Goal: Information Seeking & Learning: Learn about a topic

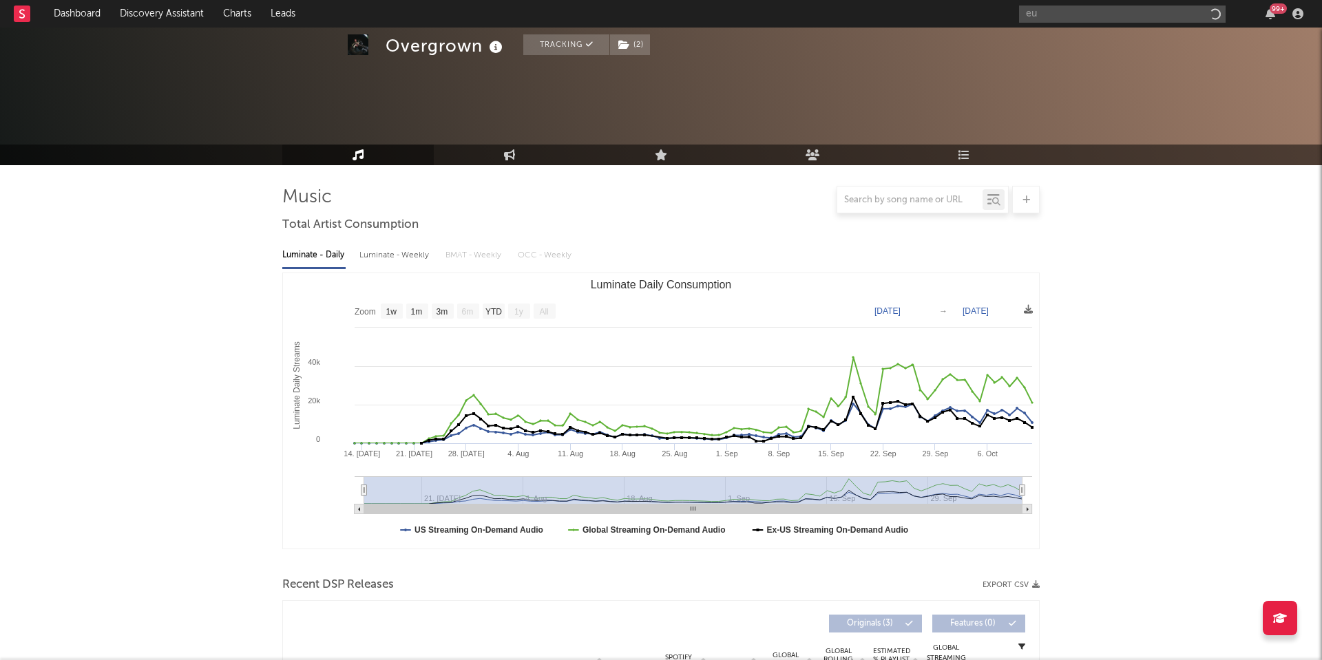
select select "1w"
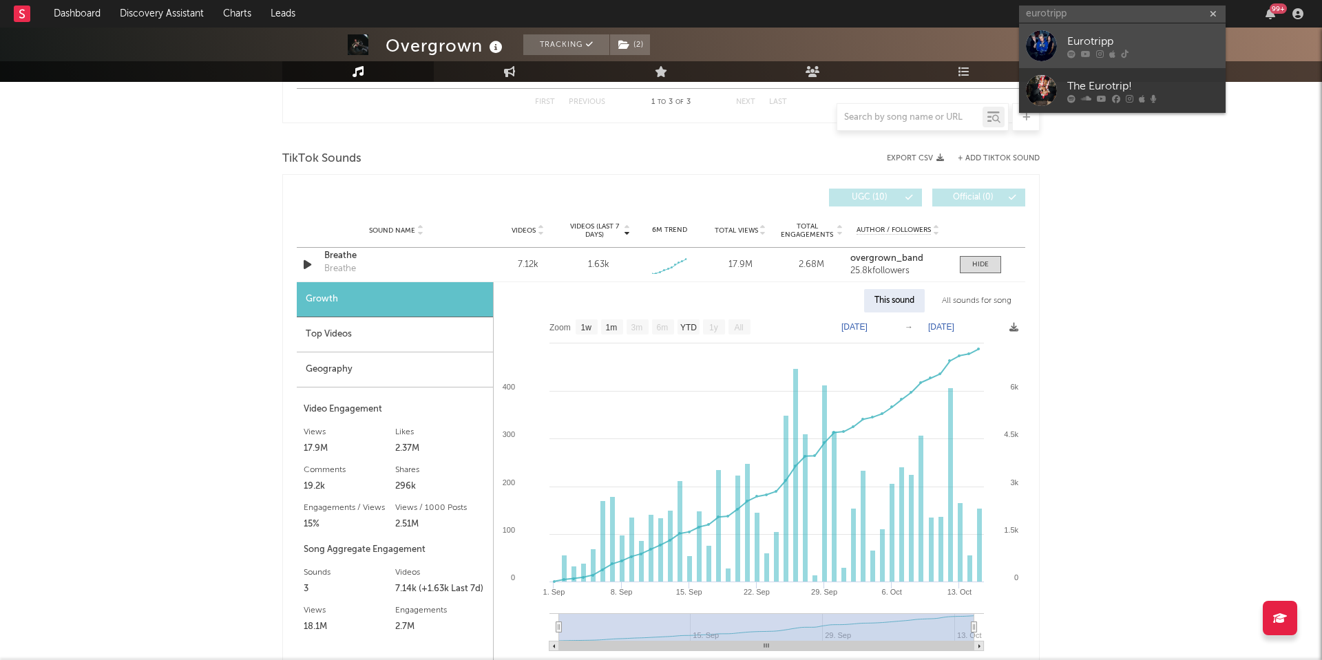
type input "eurotripp"
click at [1084, 50] on icon at bounding box center [1086, 54] width 10 height 8
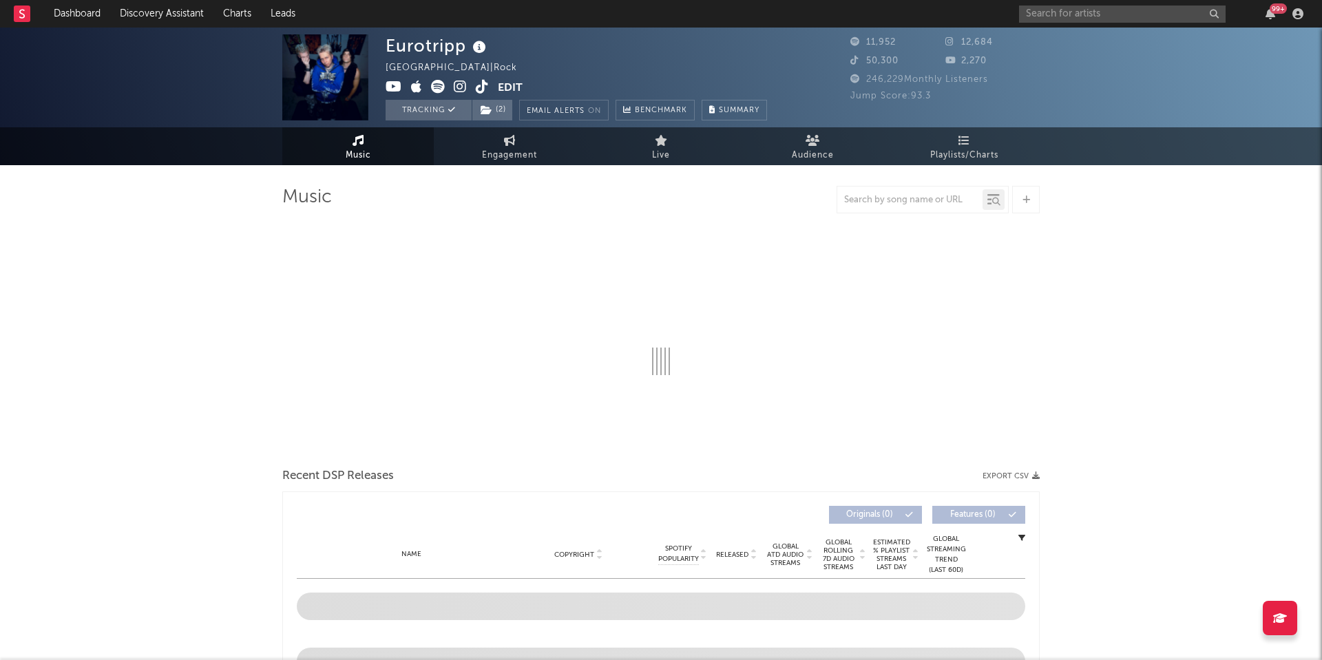
select select "1w"
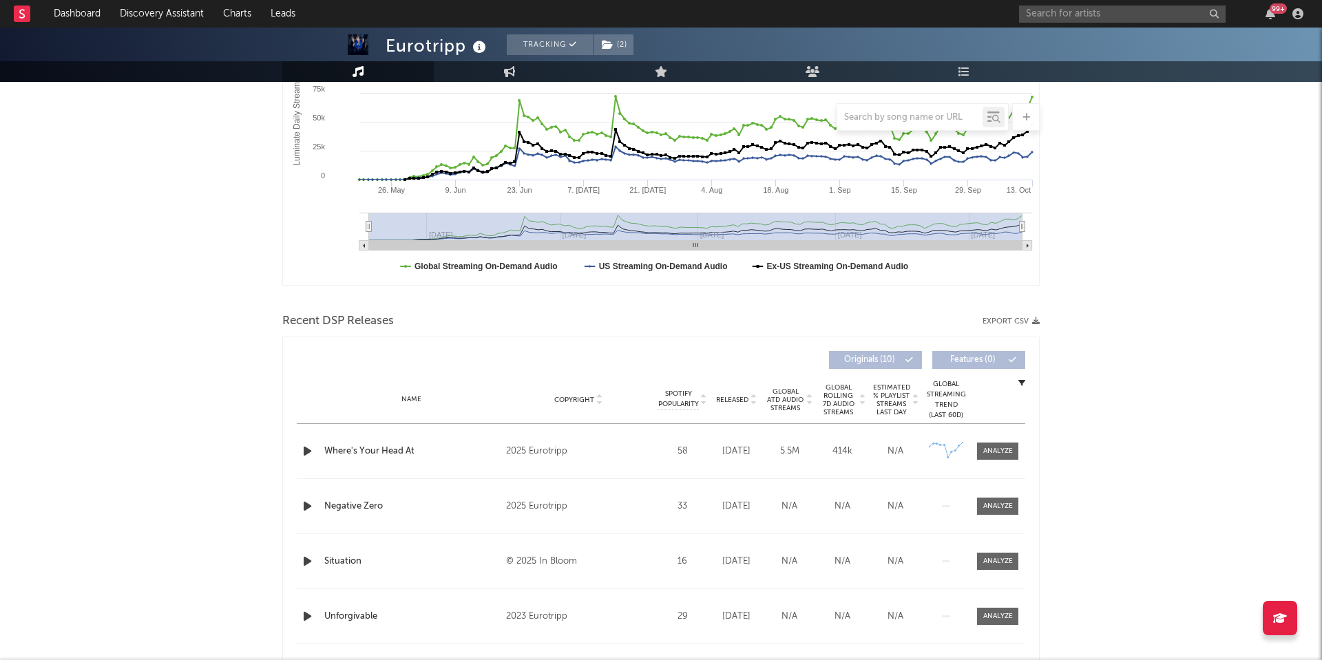
scroll to position [266, 0]
click at [995, 455] on span at bounding box center [997, 449] width 41 height 17
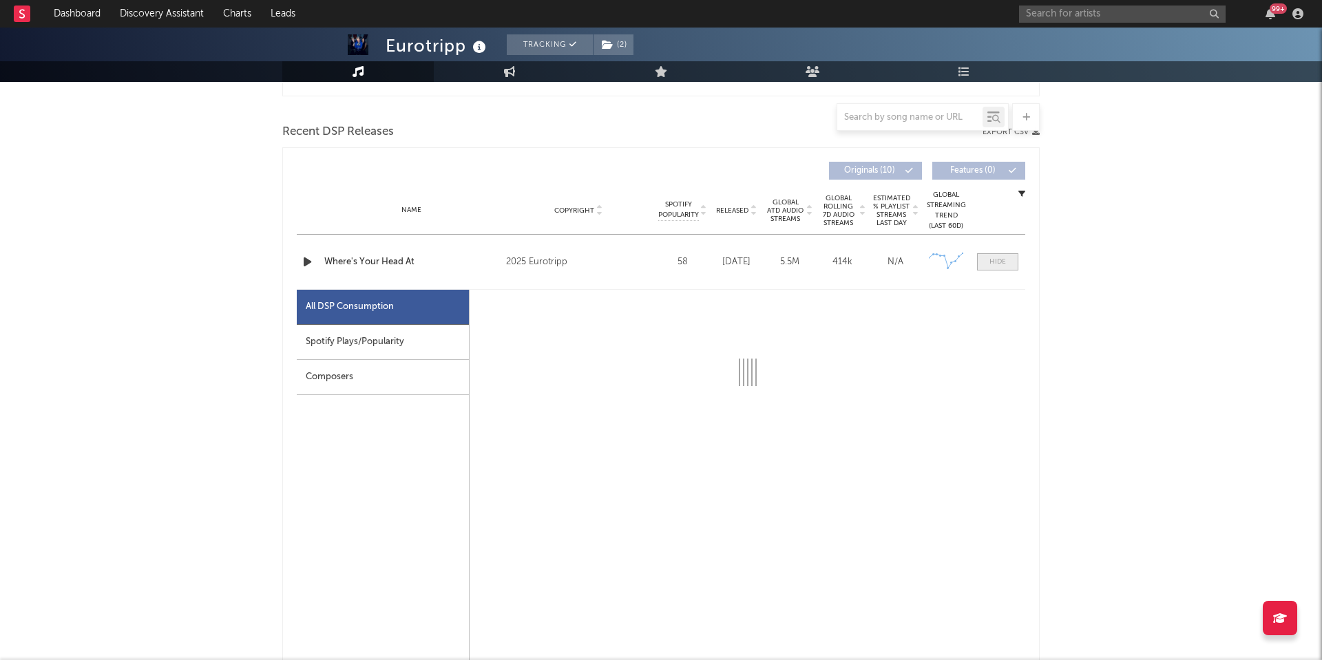
select select "1w"
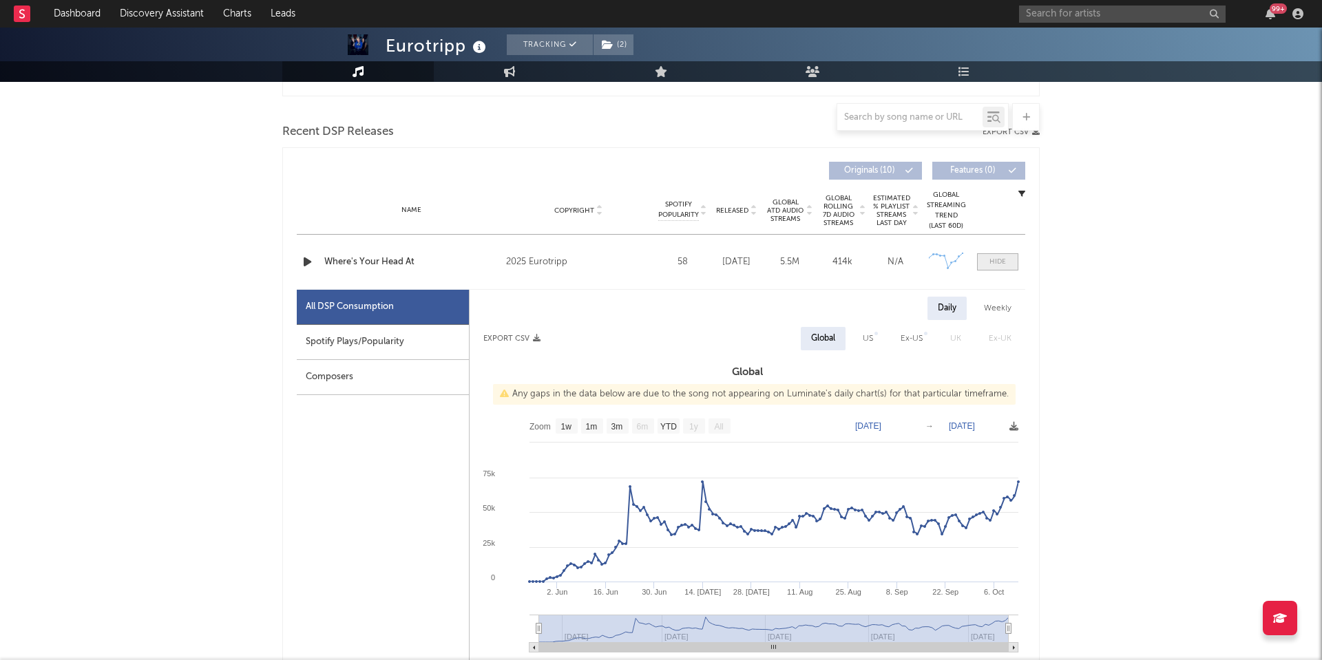
scroll to position [514, 0]
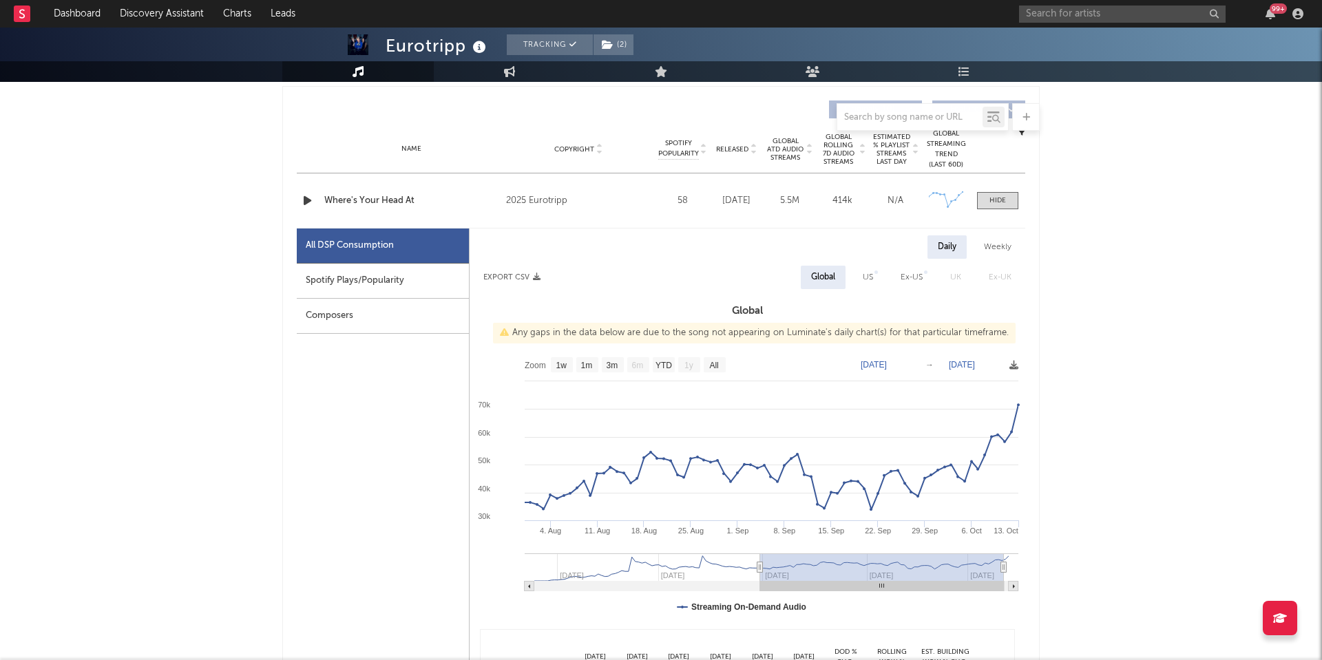
drag, startPoint x: 539, startPoint y: 569, endPoint x: 760, endPoint y: 564, distance: 221.1
click at [760, 564] on icon at bounding box center [760, 567] width 6 height 10
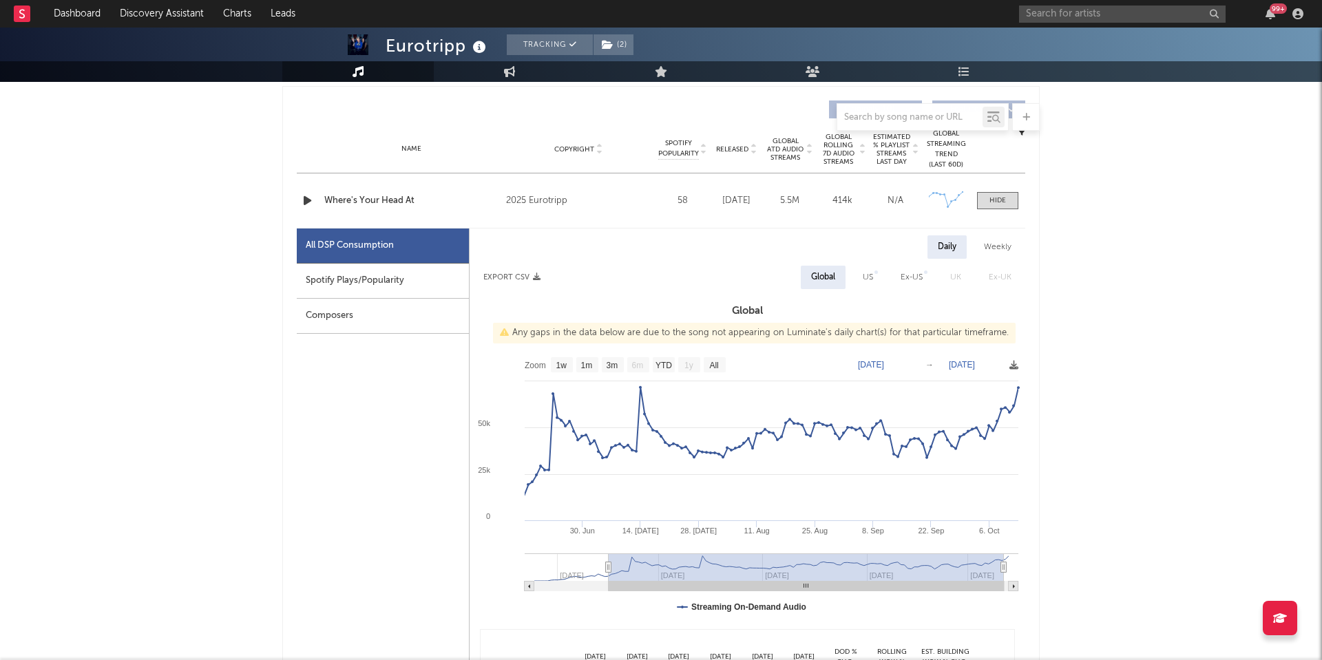
type input "[DATE]"
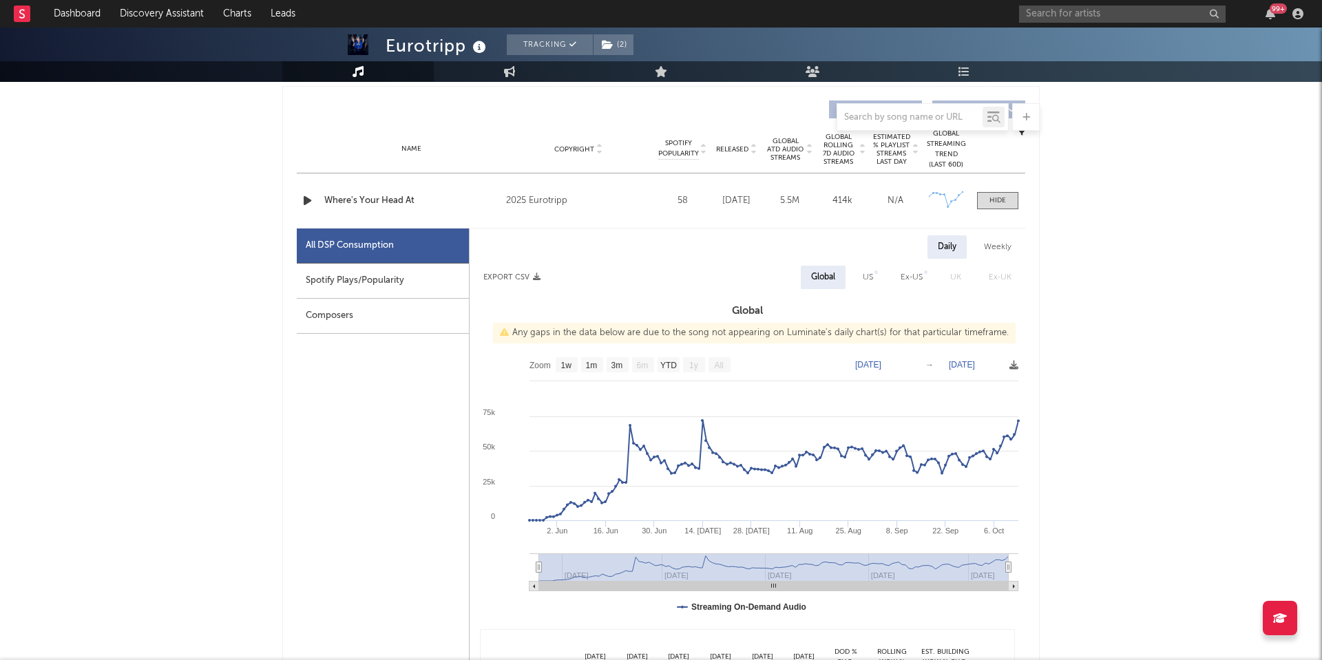
drag, startPoint x: 759, startPoint y: 568, endPoint x: 478, endPoint y: 583, distance: 282.0
click at [478, 584] on icon "Created with Highcharts 10.3.3 [DATE]. Jun [DATE]. [DATE] [DATE]. Aug 25. Aug […" at bounding box center [748, 487] width 556 height 275
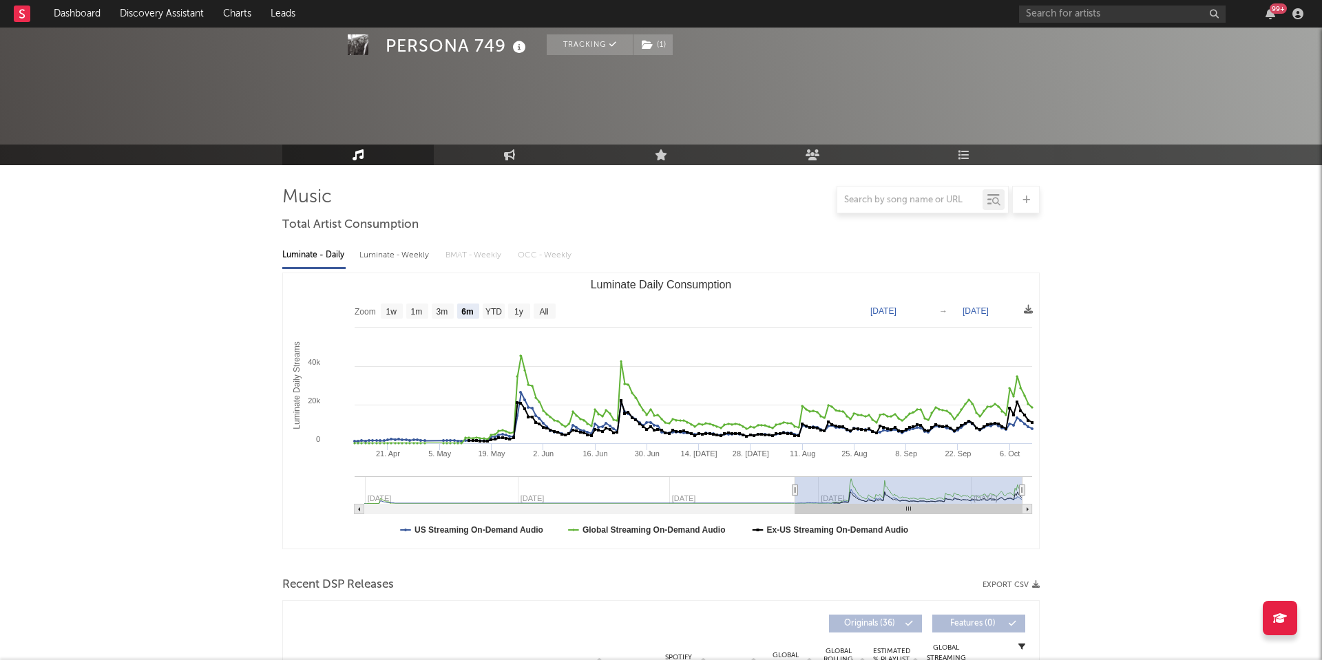
select select "6m"
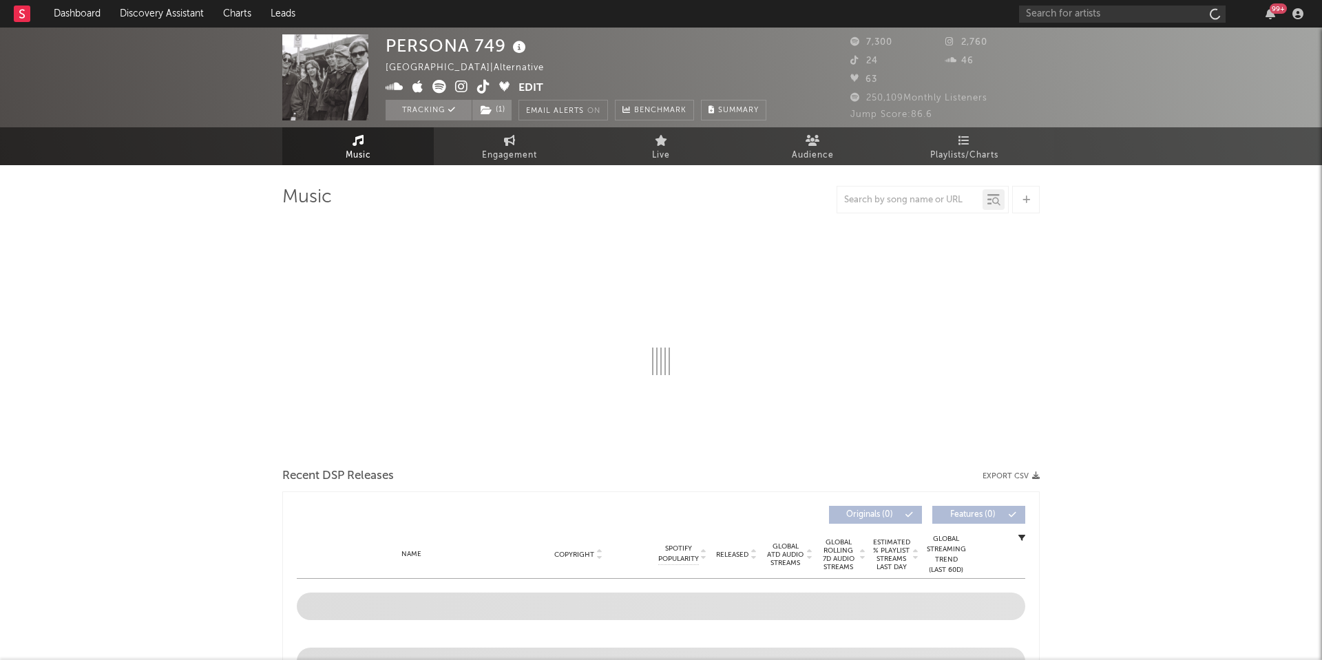
select select "6m"
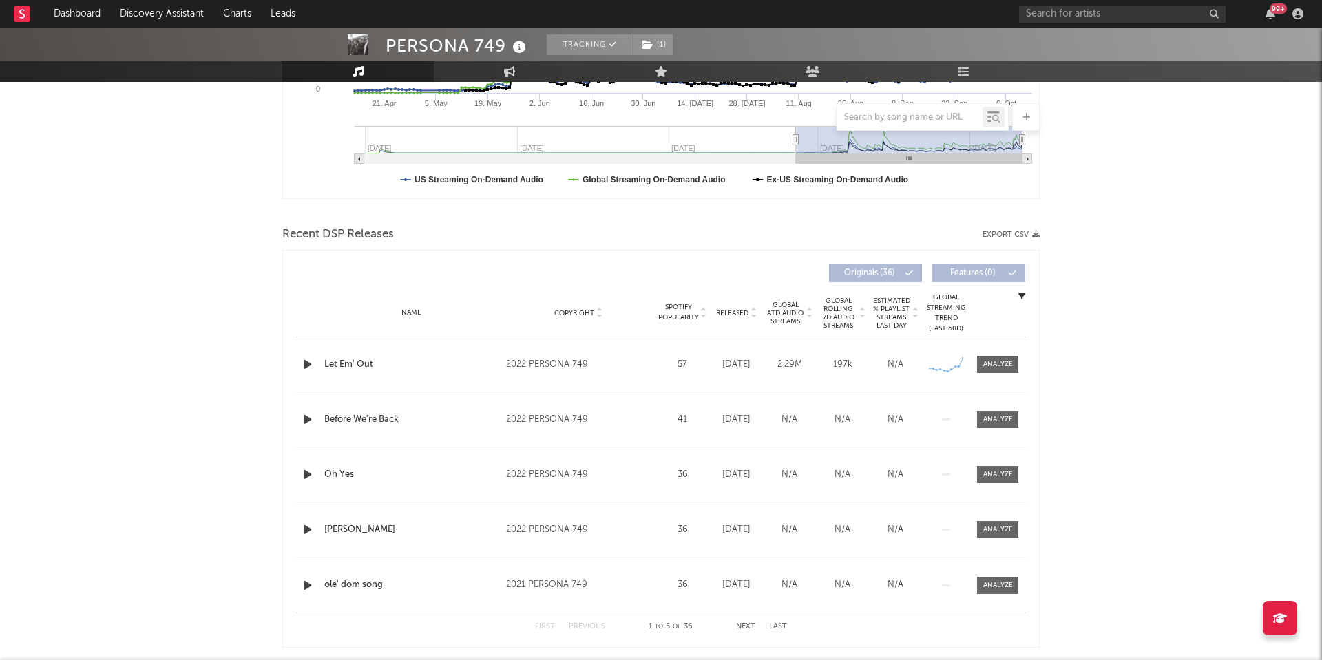
scroll to position [394, 0]
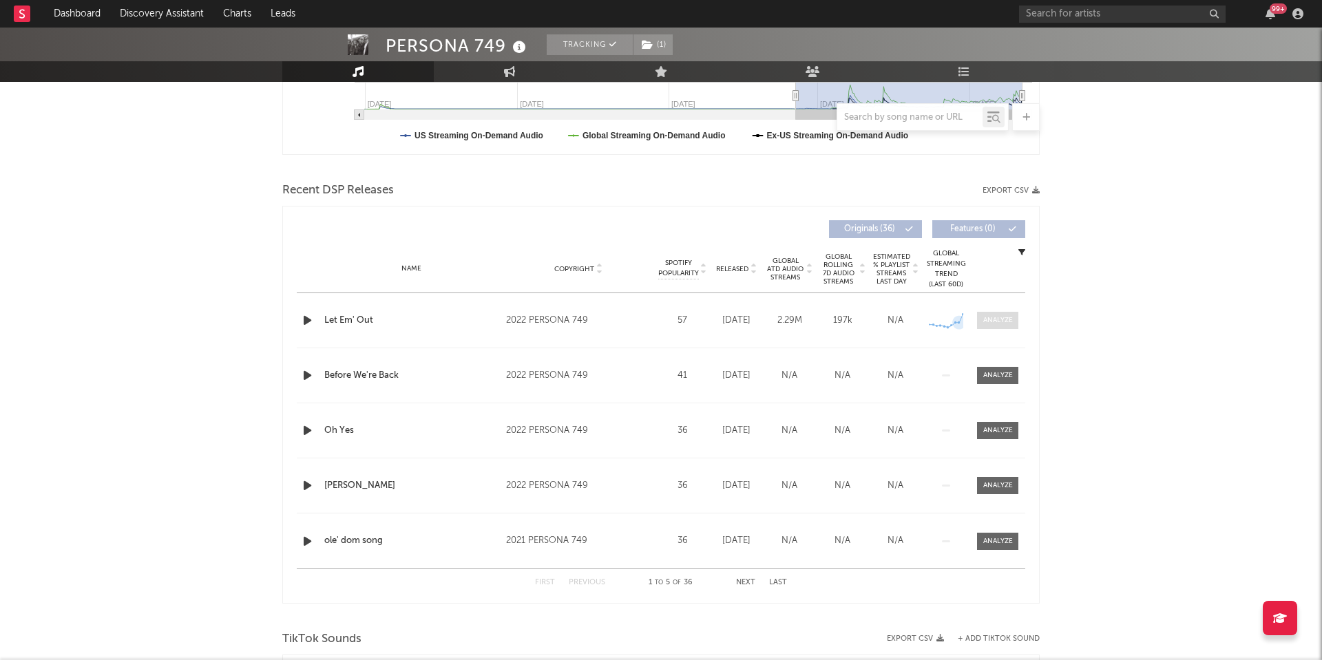
click at [998, 322] on div at bounding box center [998, 320] width 30 height 10
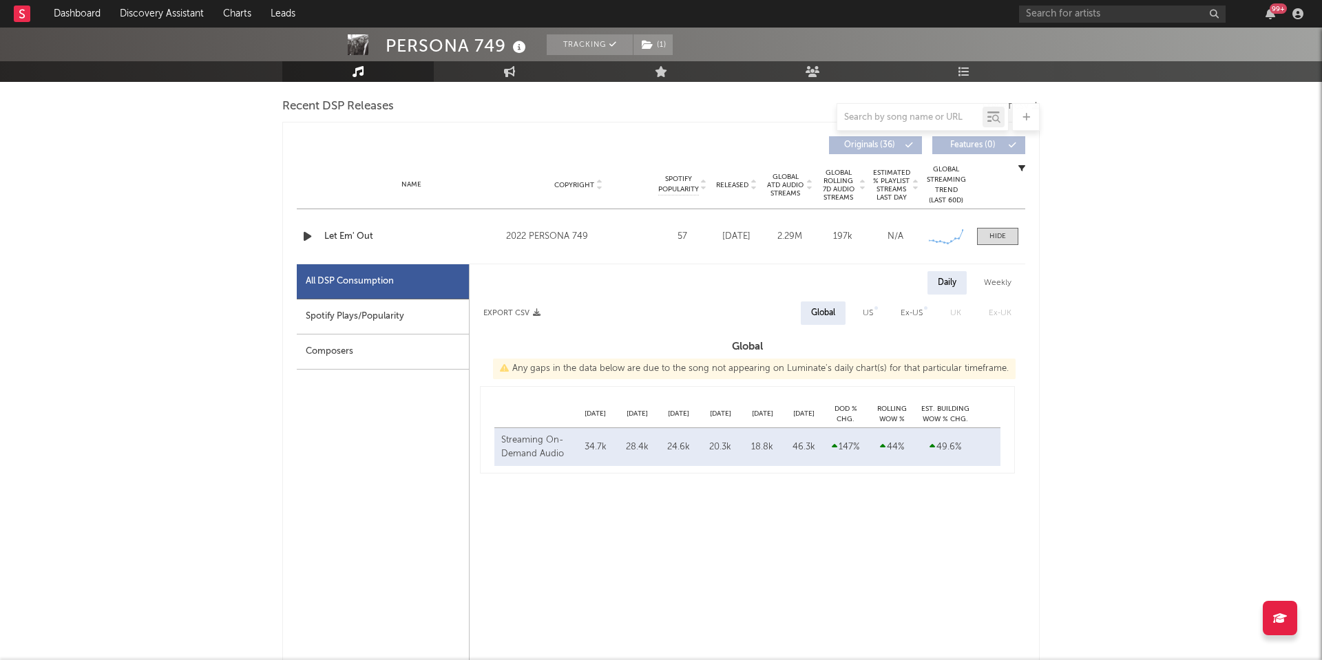
select select "6m"
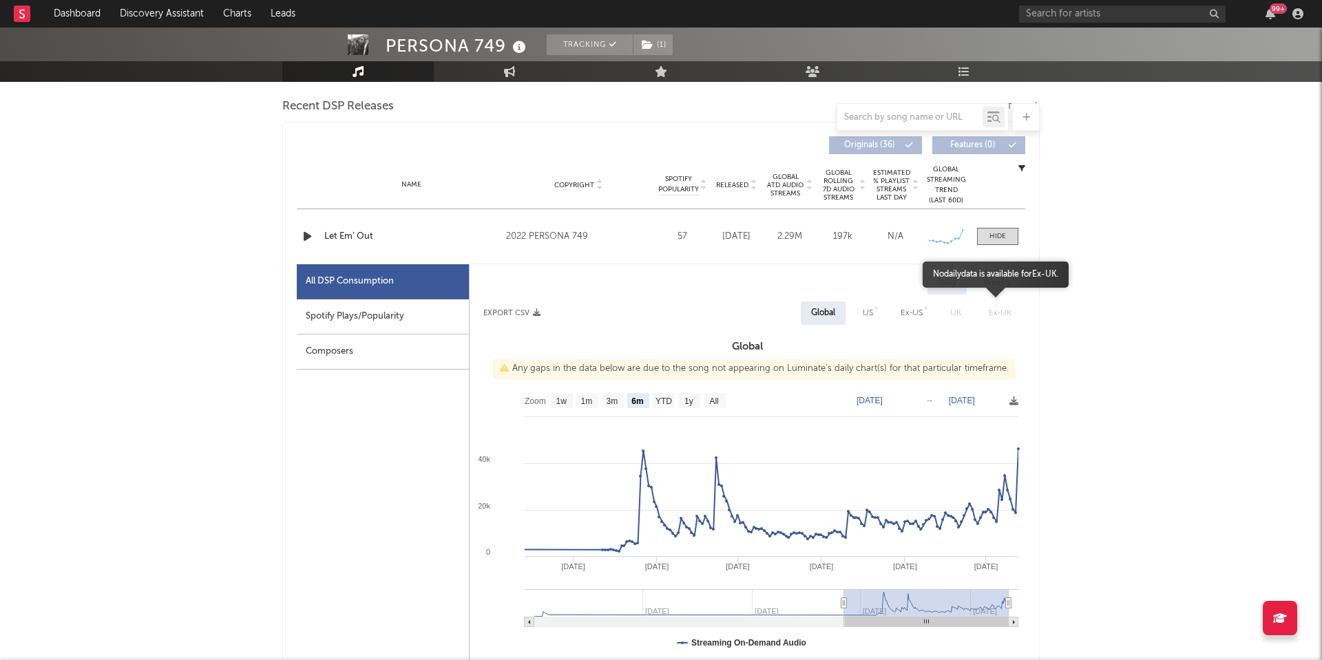
scroll to position [509, 0]
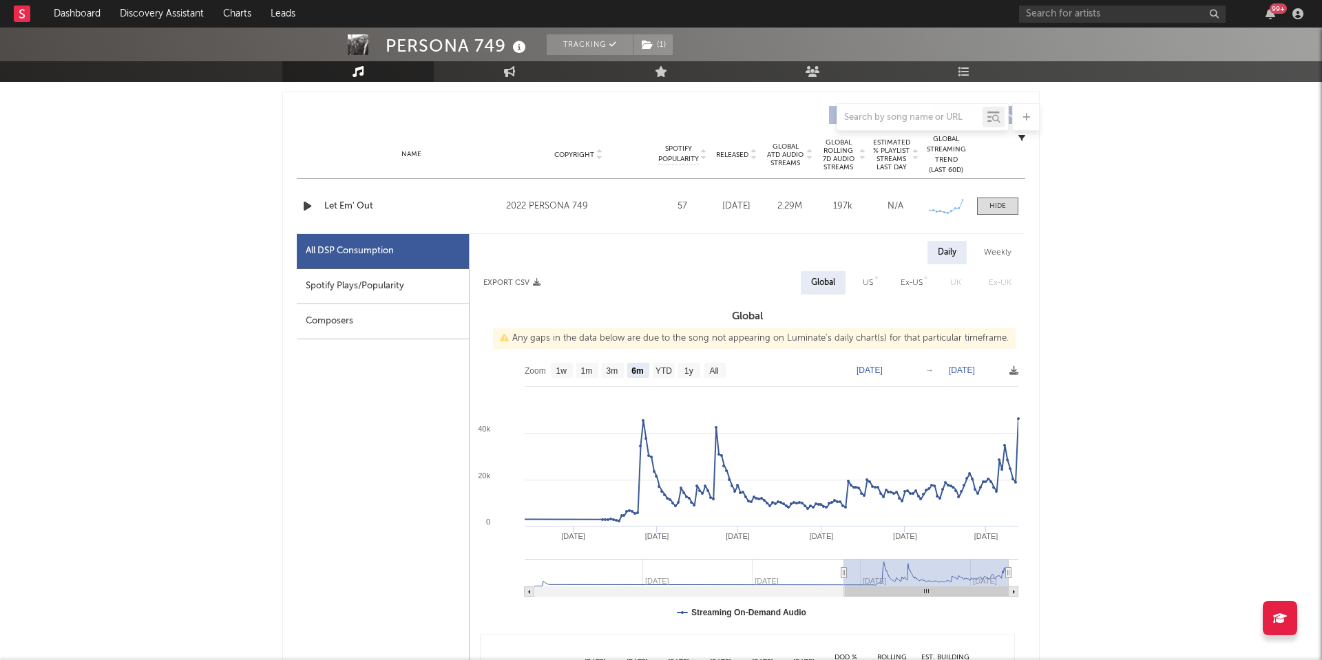
click at [357, 207] on div "Let Em' Out" at bounding box center [411, 207] width 175 height 14
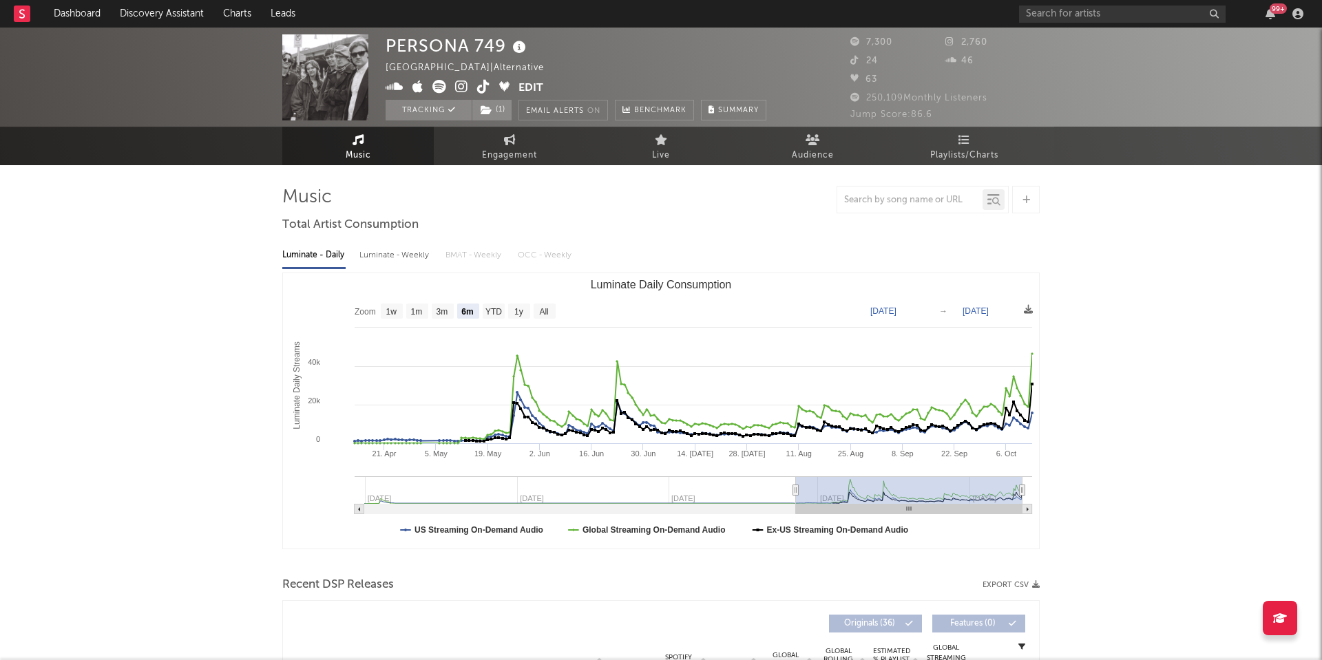
scroll to position [-1, 0]
click at [461, 92] on icon at bounding box center [461, 87] width 13 height 14
click at [483, 86] on icon at bounding box center [483, 87] width 13 height 14
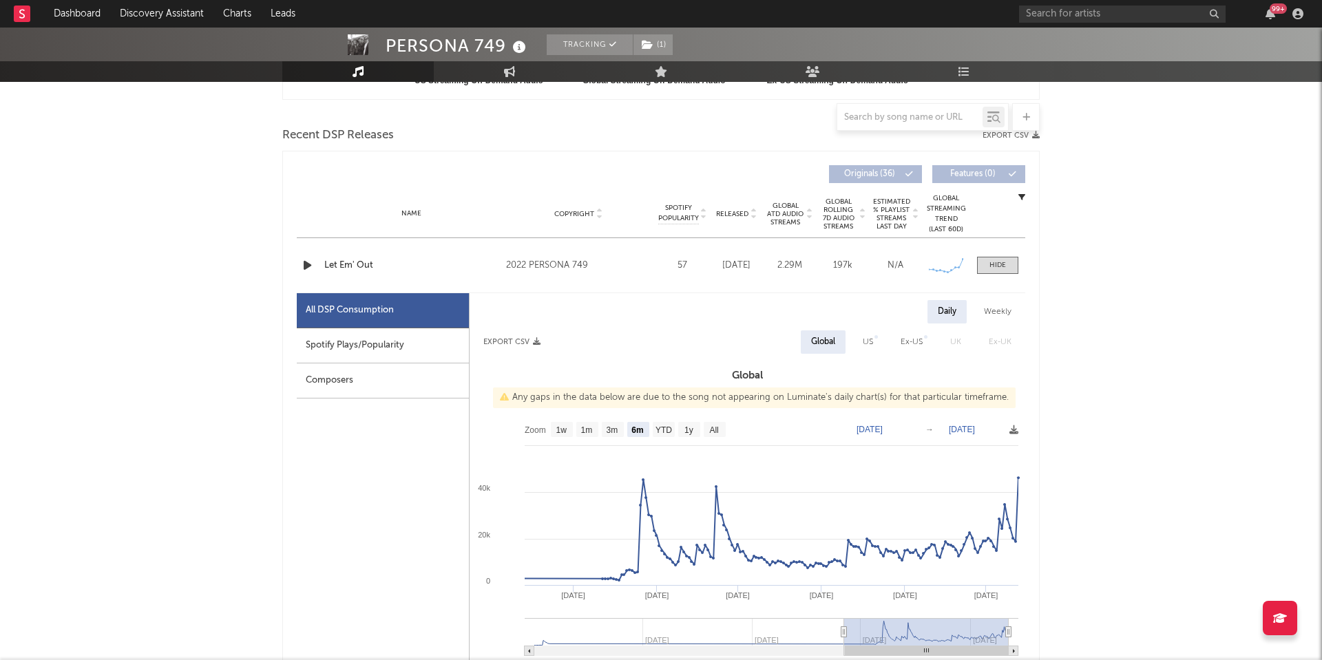
scroll to position [535, 0]
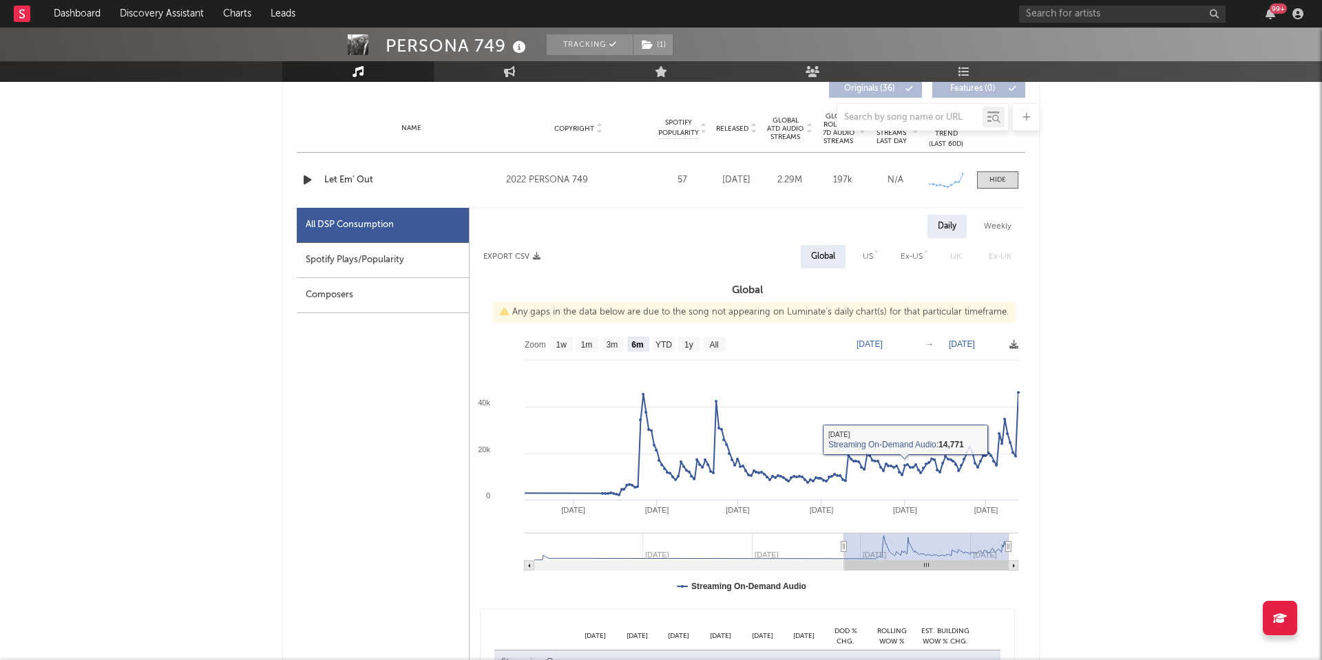
type input "2025-04-09"
select select "6m"
type input "[DATE]"
select select "3m"
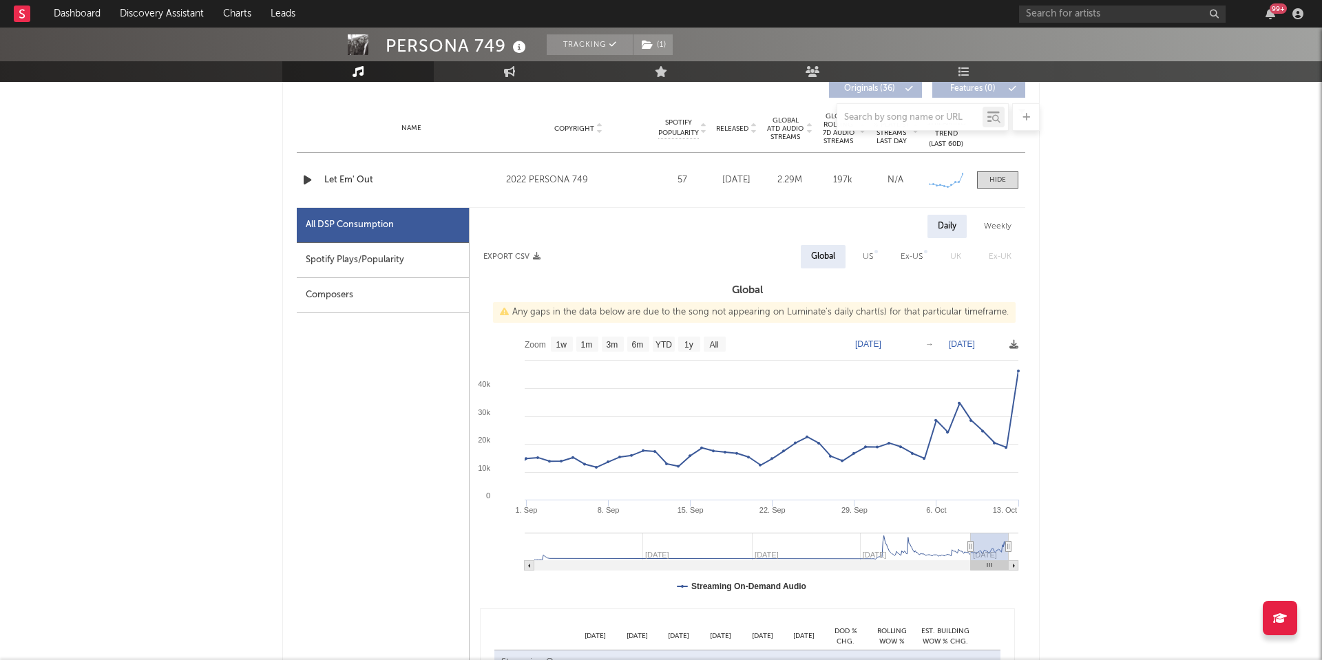
drag, startPoint x: 841, startPoint y: 547, endPoint x: 976, endPoint y: 540, distance: 134.5
click at [976, 540] on g at bounding box center [772, 552] width 494 height 38
type input "[DATE]"
select select "6m"
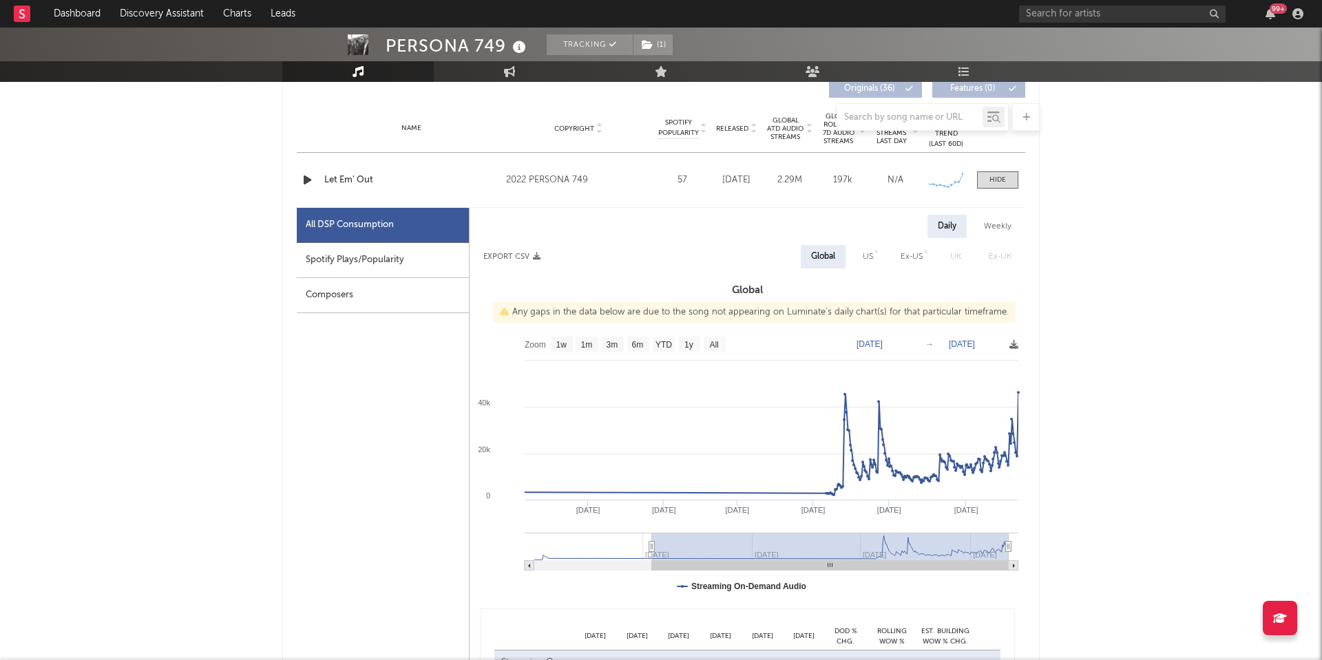
drag, startPoint x: 974, startPoint y: 550, endPoint x: 652, endPoint y: 551, distance: 322.2
click at [652, 551] on icon at bounding box center [652, 547] width 6 height 10
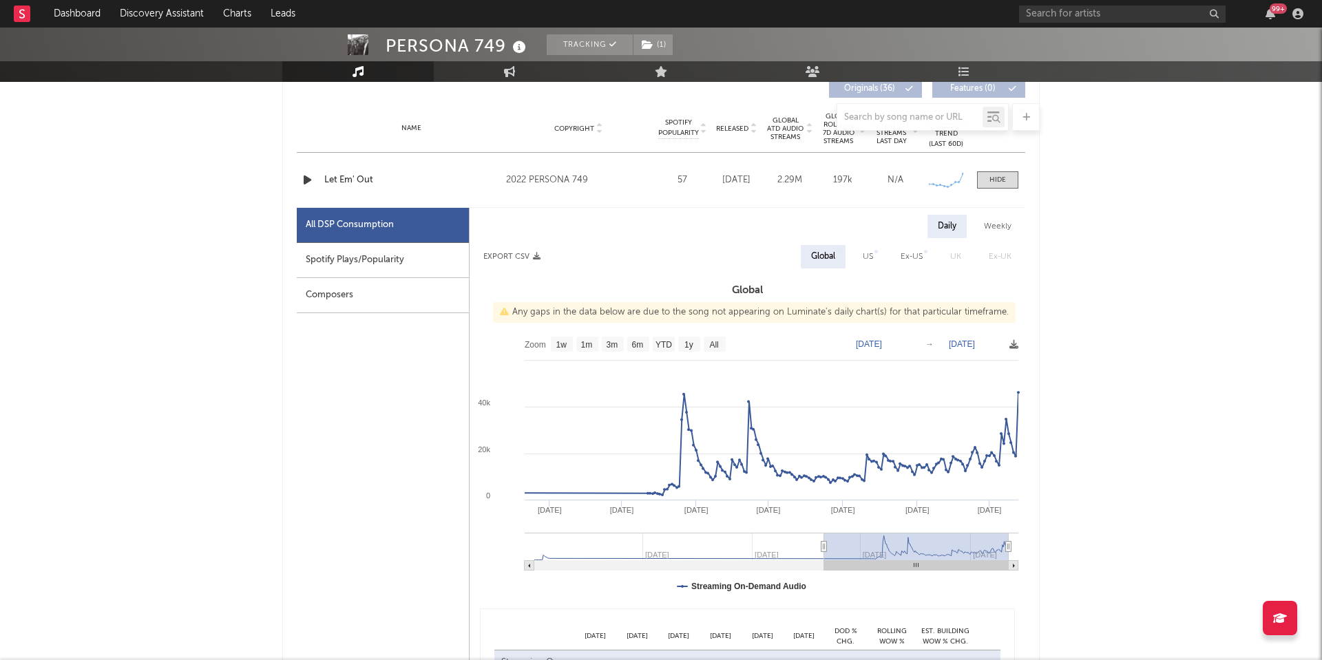
type input "2025-04-09"
select select "6m"
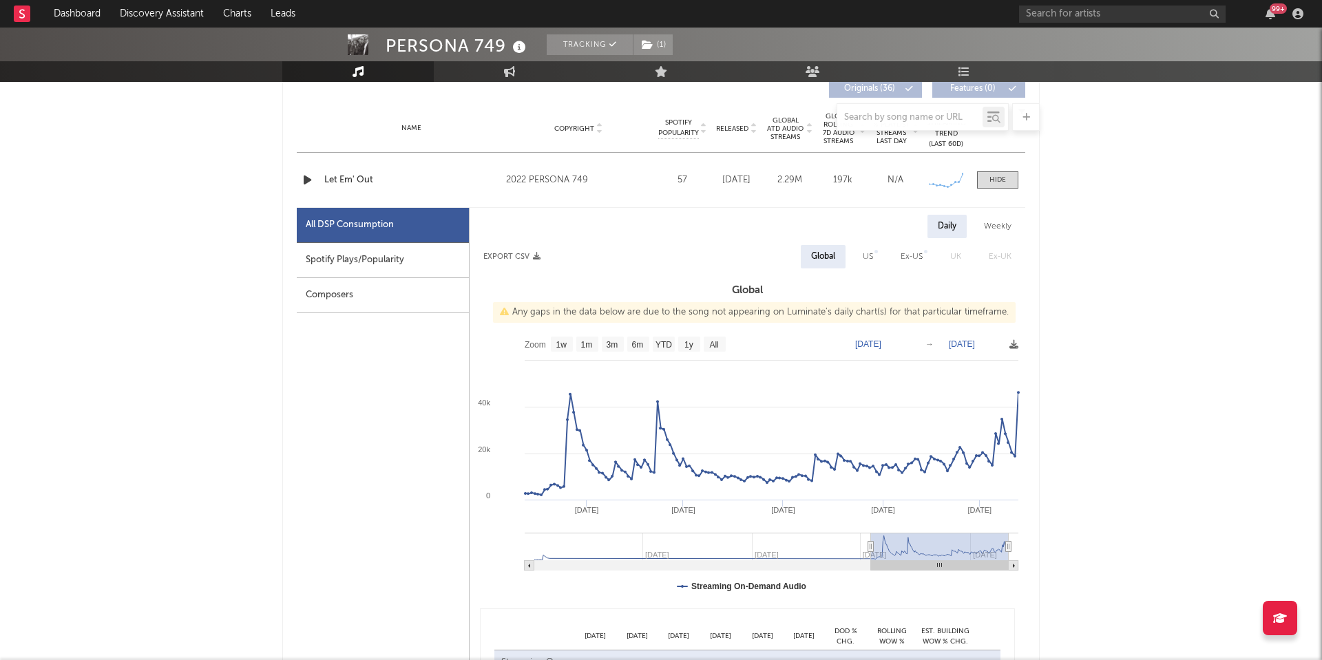
type input "2025-05-04"
drag, startPoint x: 653, startPoint y: 548, endPoint x: 863, endPoint y: 526, distance: 211.8
click at [863, 526] on icon "Created with Highcharts 10.3.3 Sep '25 Jun '25 Jul '25 Aug '25 Oct '25 Sep '24 …" at bounding box center [748, 467] width 556 height 275
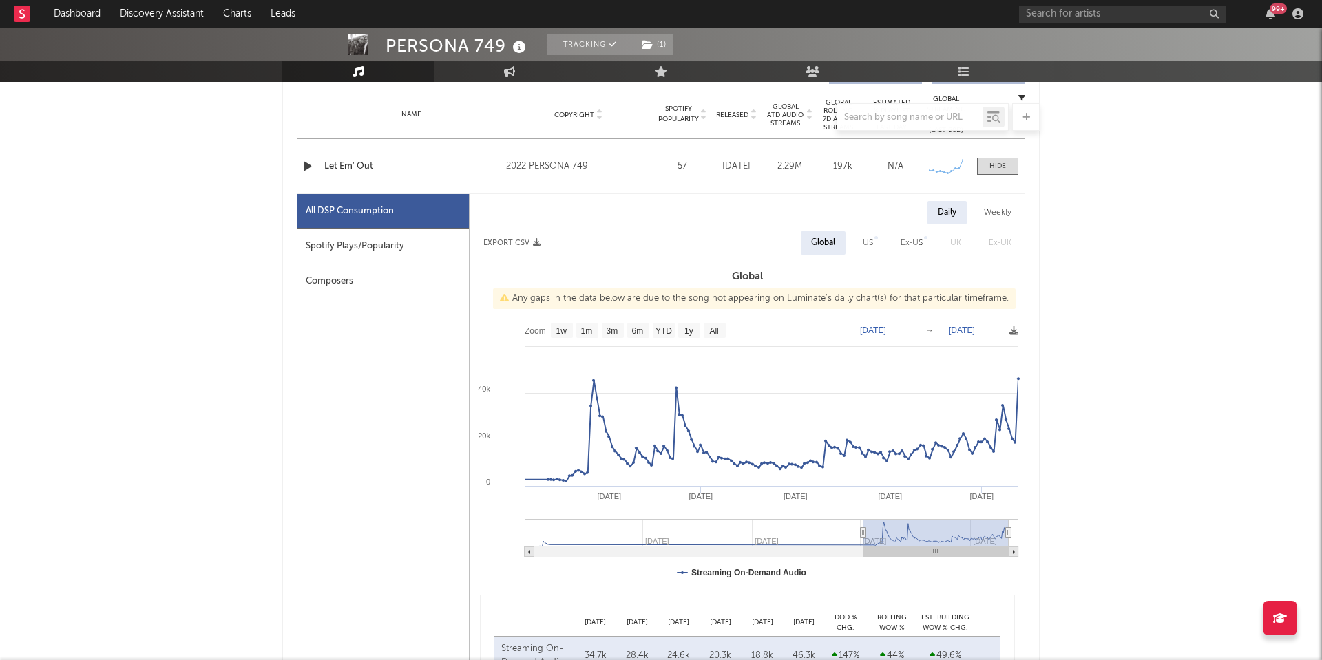
scroll to position [545, 0]
